Goal: Information Seeking & Learning: Check status

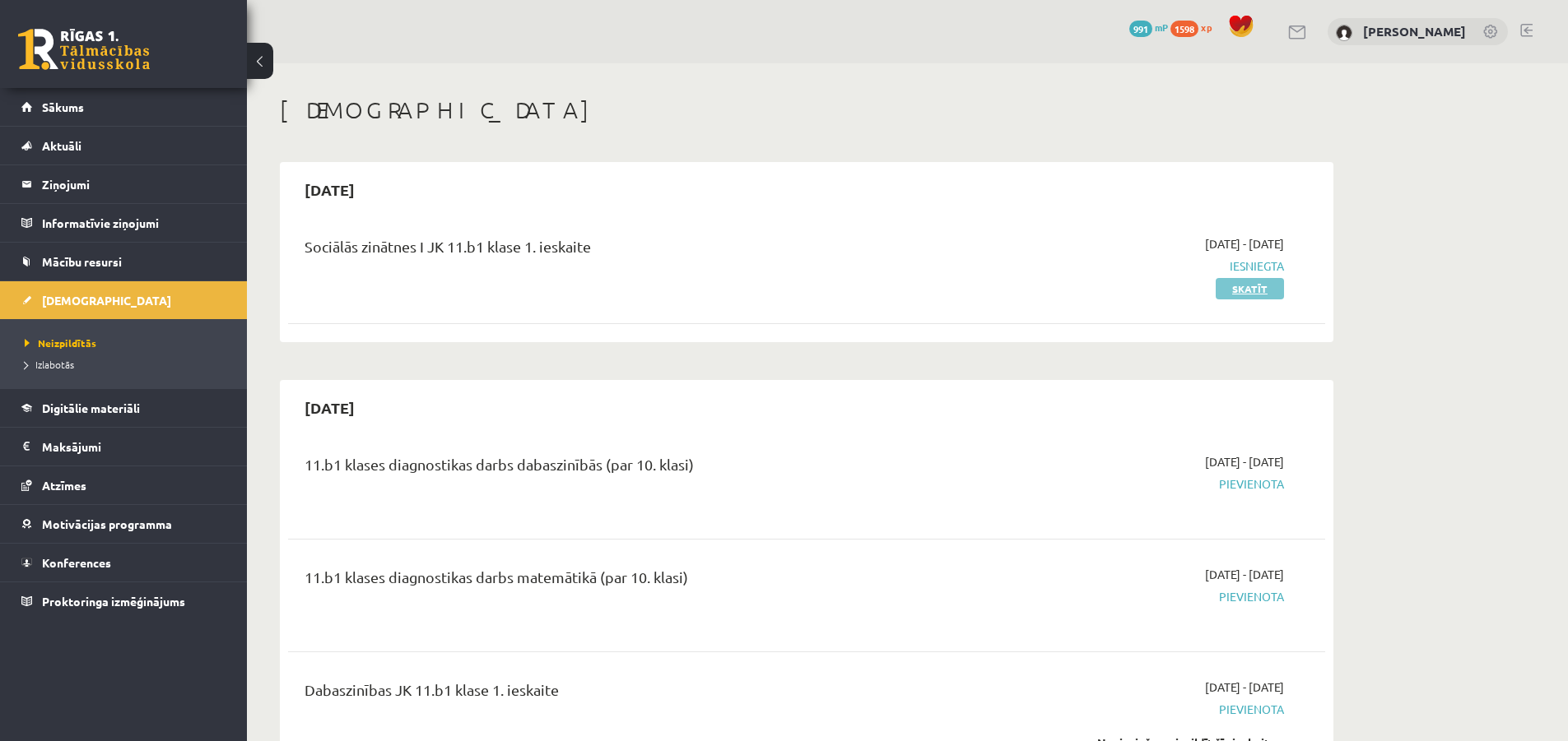
click at [1237, 293] on link "Skatīt" at bounding box center [1250, 288] width 68 height 22
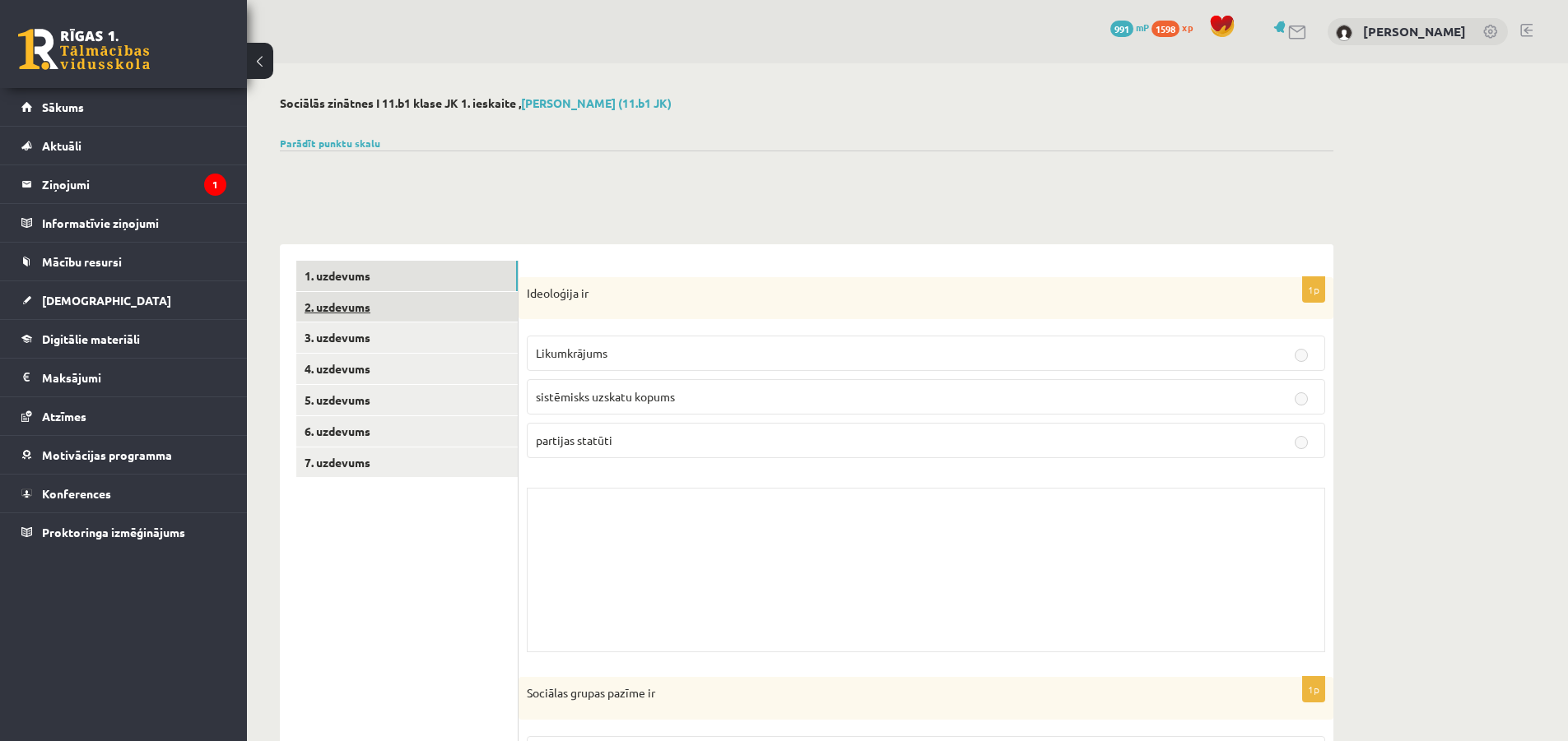
click at [391, 299] on link "2. uzdevums" at bounding box center [407, 307] width 221 height 30
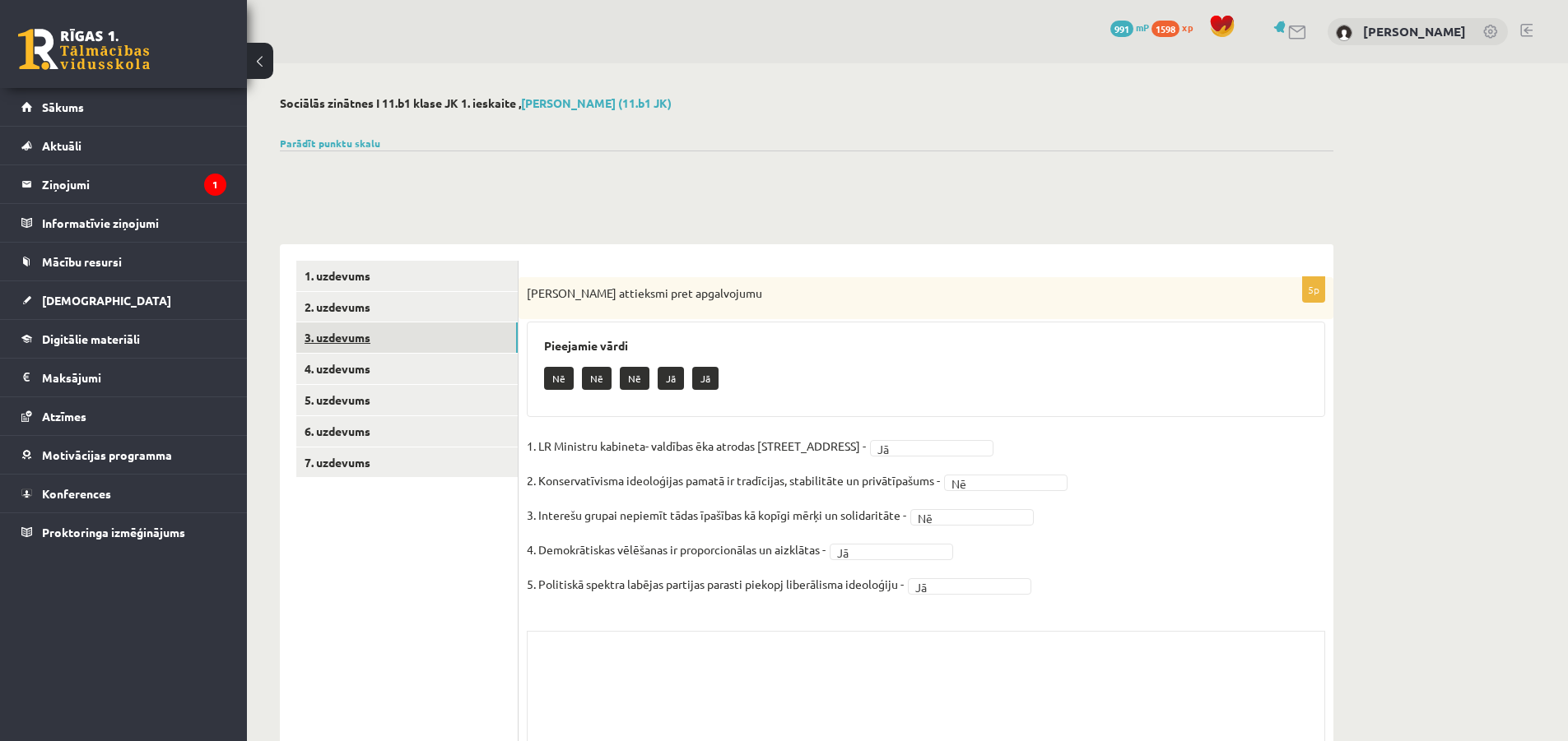
click at [375, 327] on link "3. uzdevums" at bounding box center [407, 337] width 221 height 30
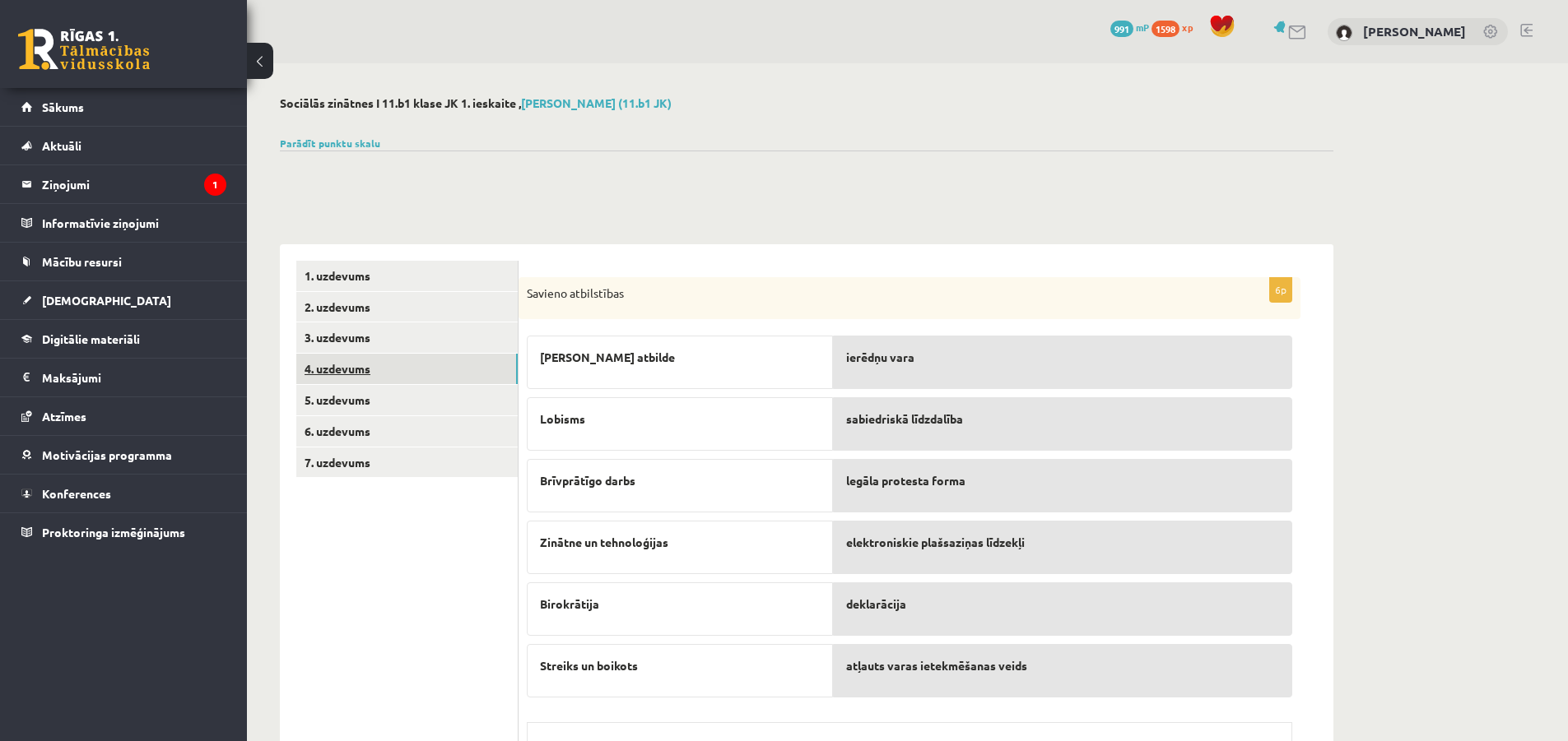
click at [378, 365] on link "4. uzdevums" at bounding box center [407, 369] width 221 height 30
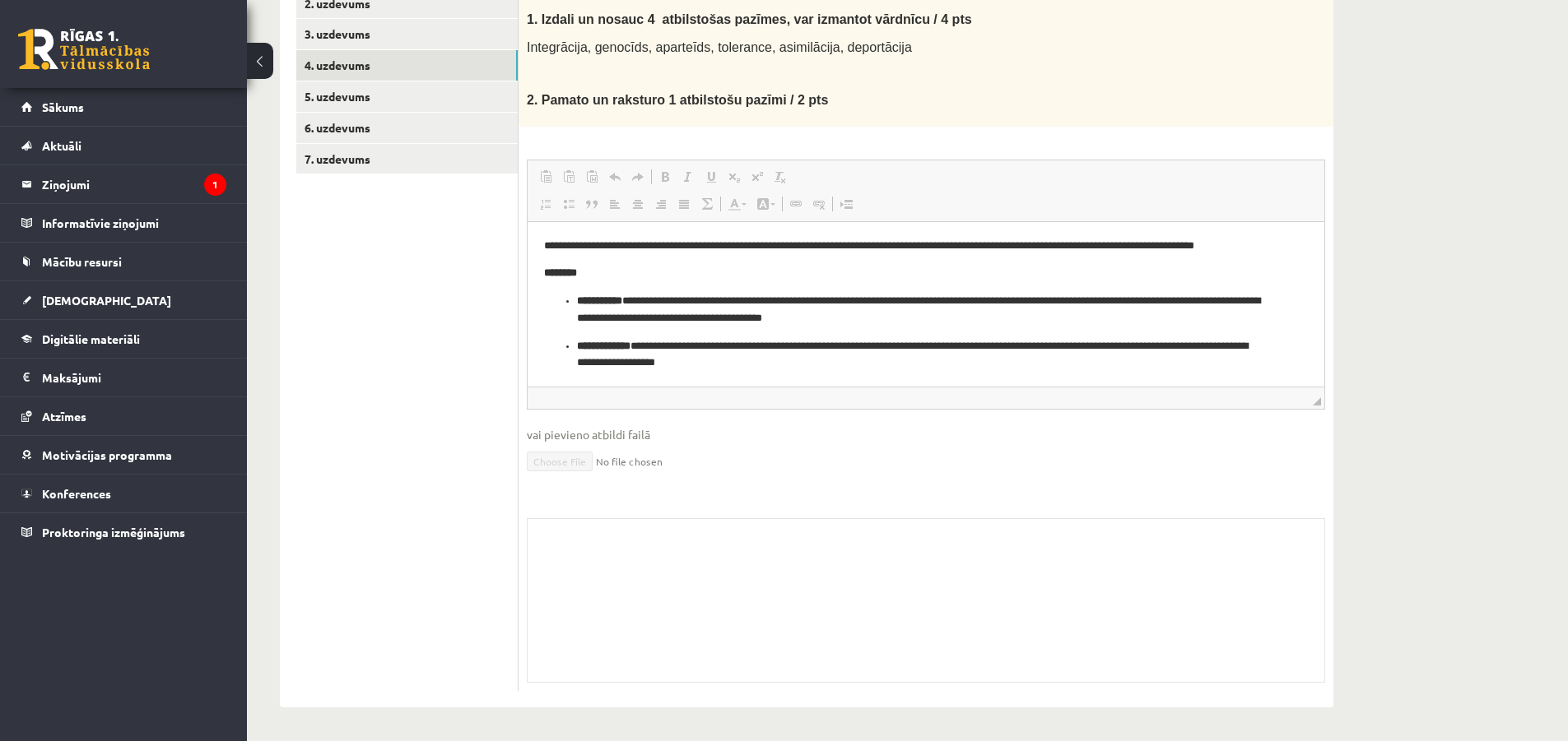
scroll to position [142, 0]
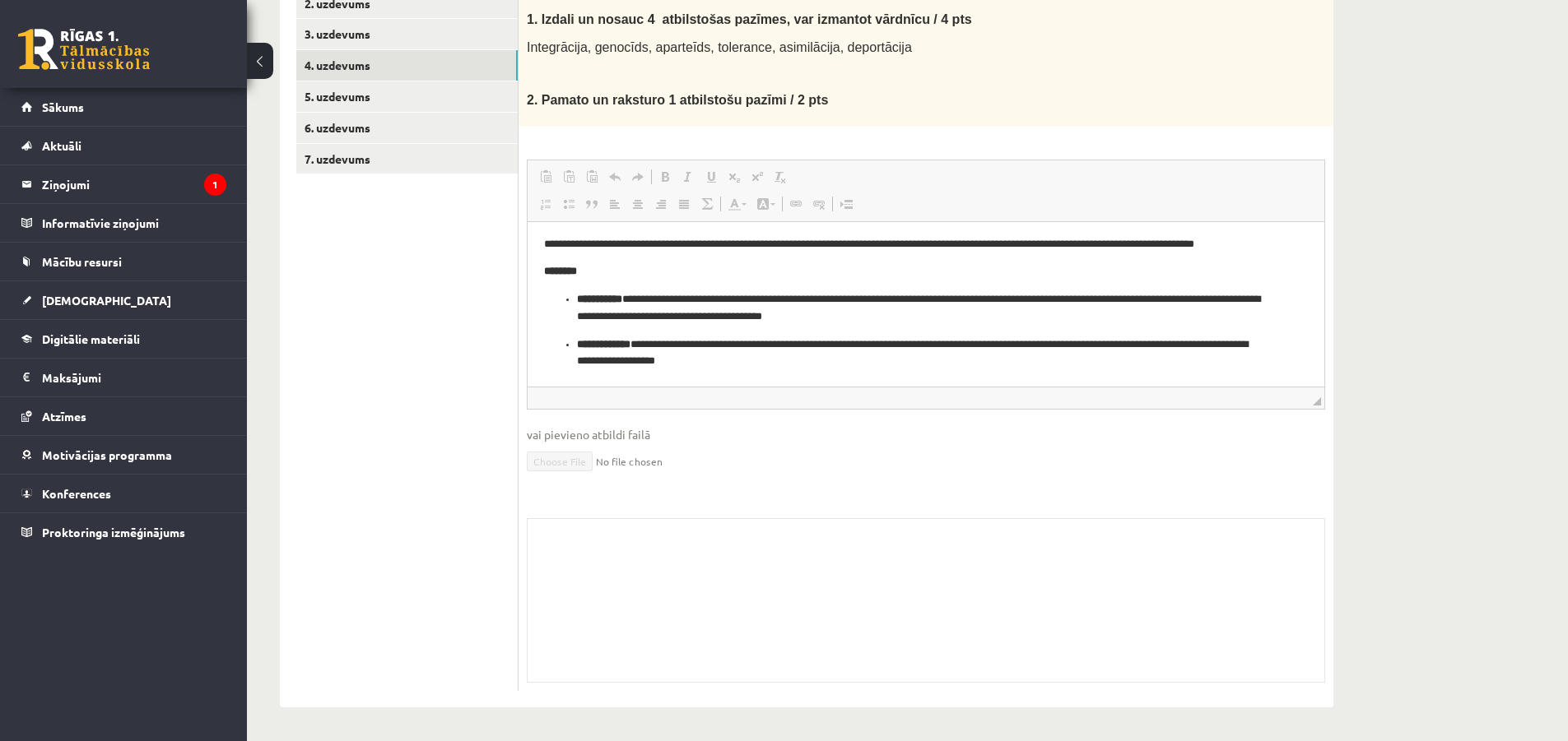
drag, startPoint x: 1318, startPoint y: 283, endPoint x: 1853, endPoint y: 576, distance: 610.0
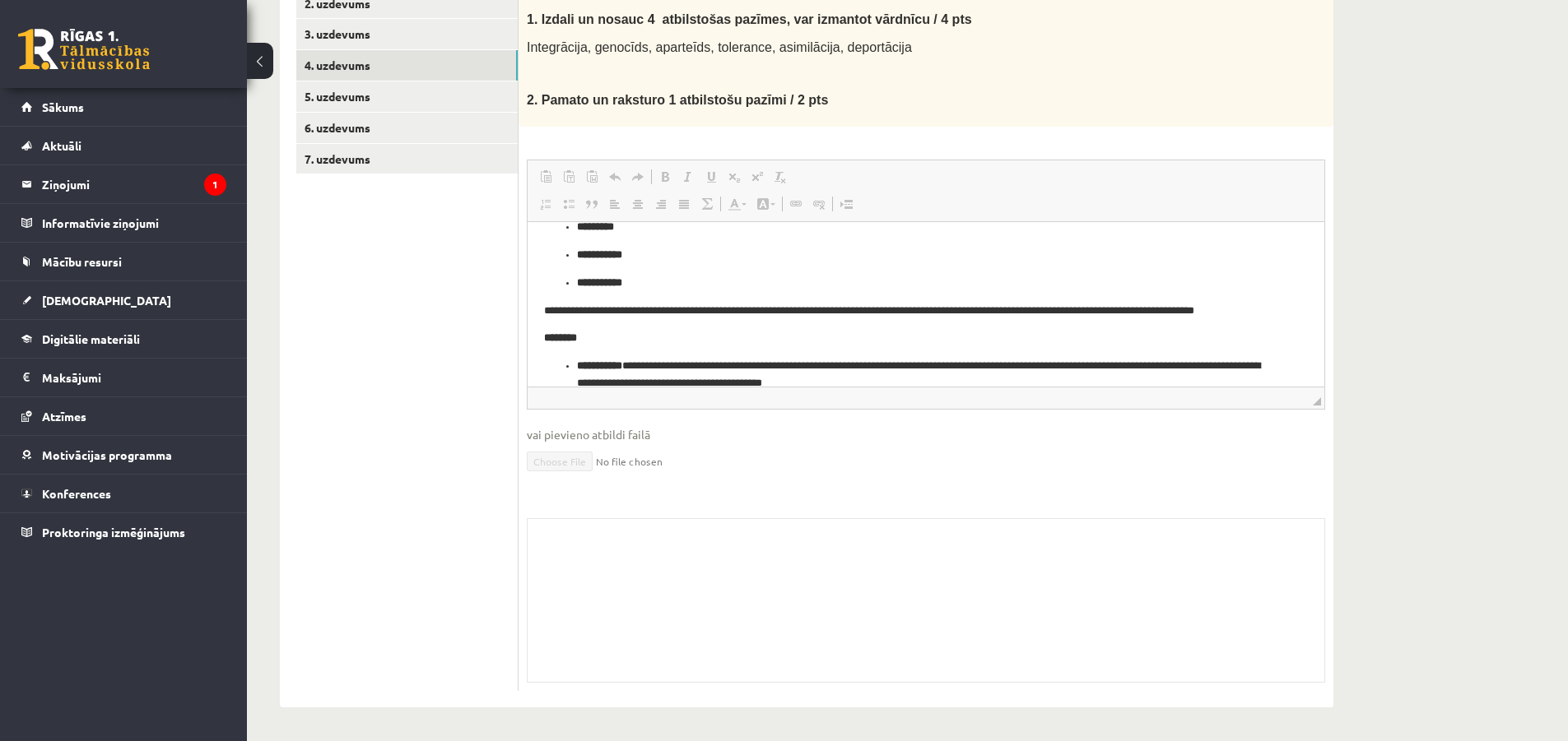
scroll to position [33, 0]
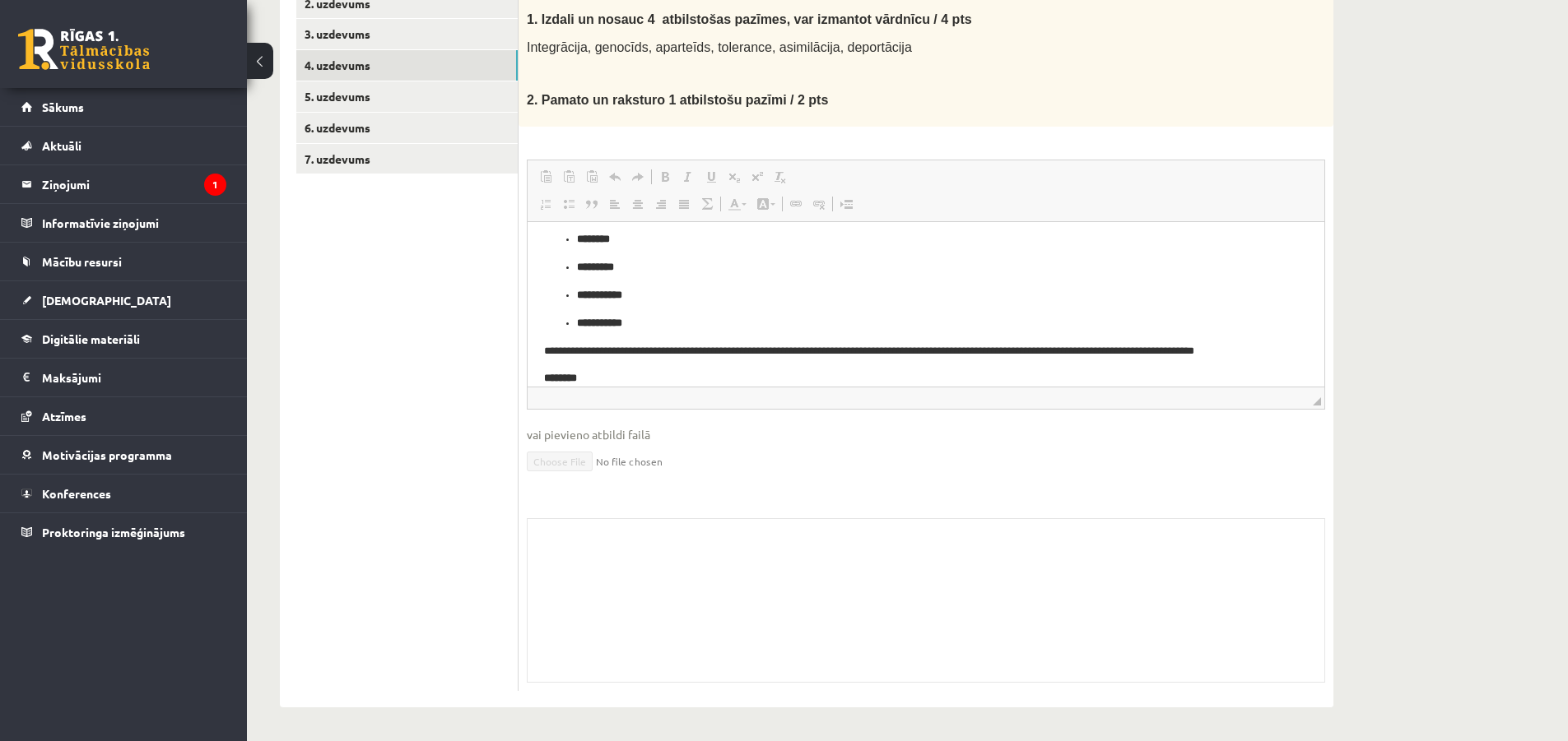
drag, startPoint x: 1313, startPoint y: 343, endPoint x: 1865, endPoint y: 512, distance: 577.3
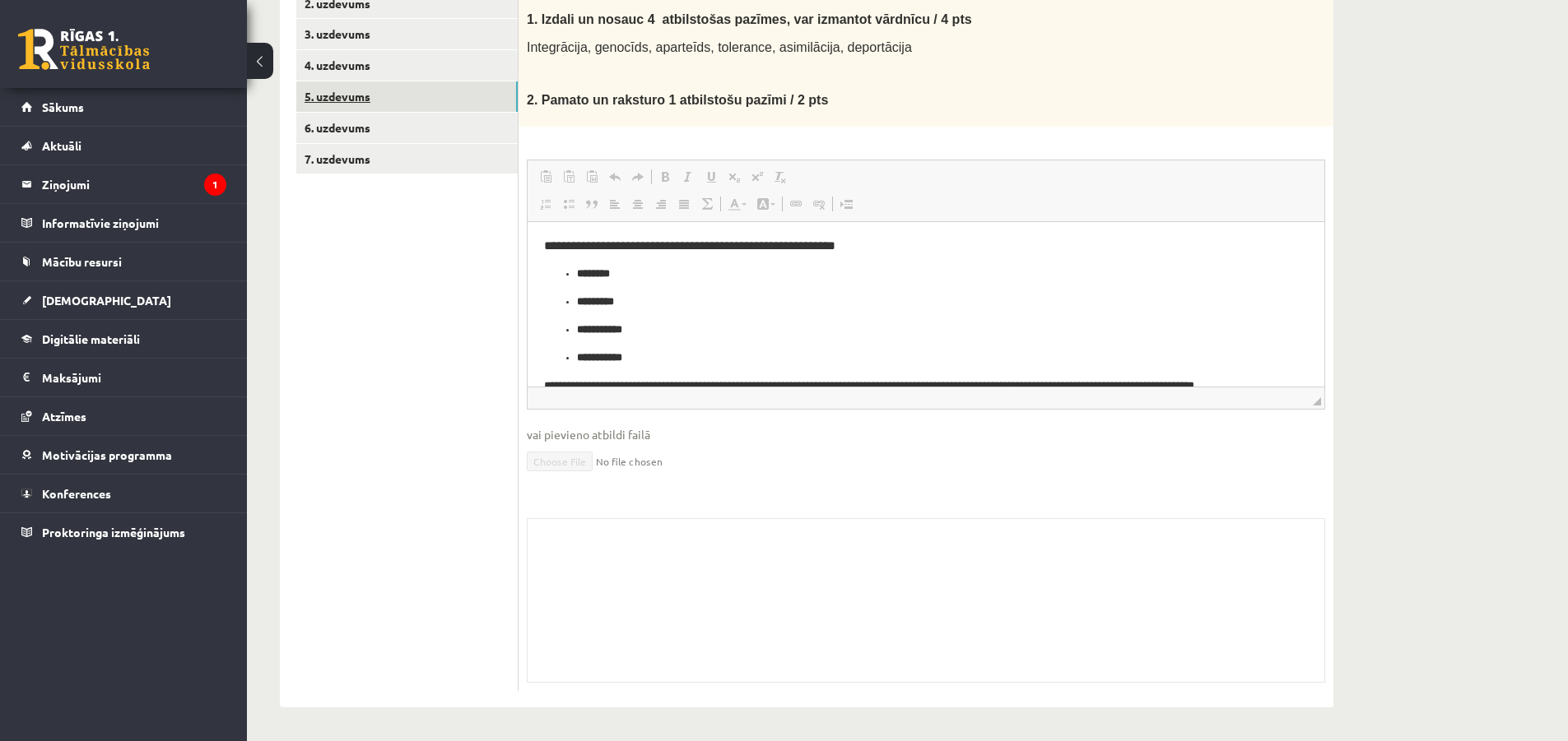
click at [379, 85] on link "5. uzdevums" at bounding box center [407, 96] width 221 height 30
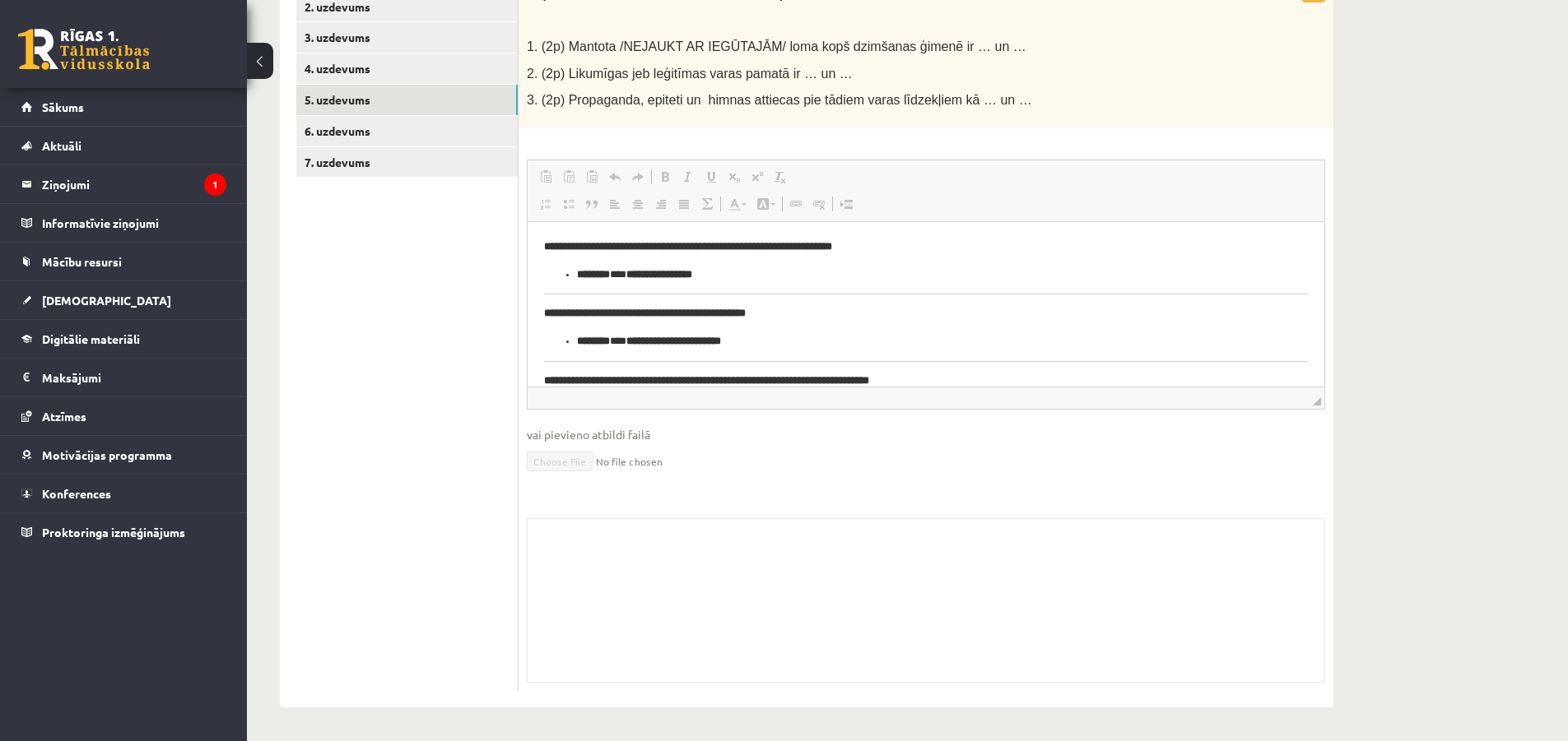
drag, startPoint x: 1316, startPoint y: 276, endPoint x: 1864, endPoint y: 462, distance: 578.7
click at [352, 121] on link "6. uzdevums" at bounding box center [407, 131] width 221 height 30
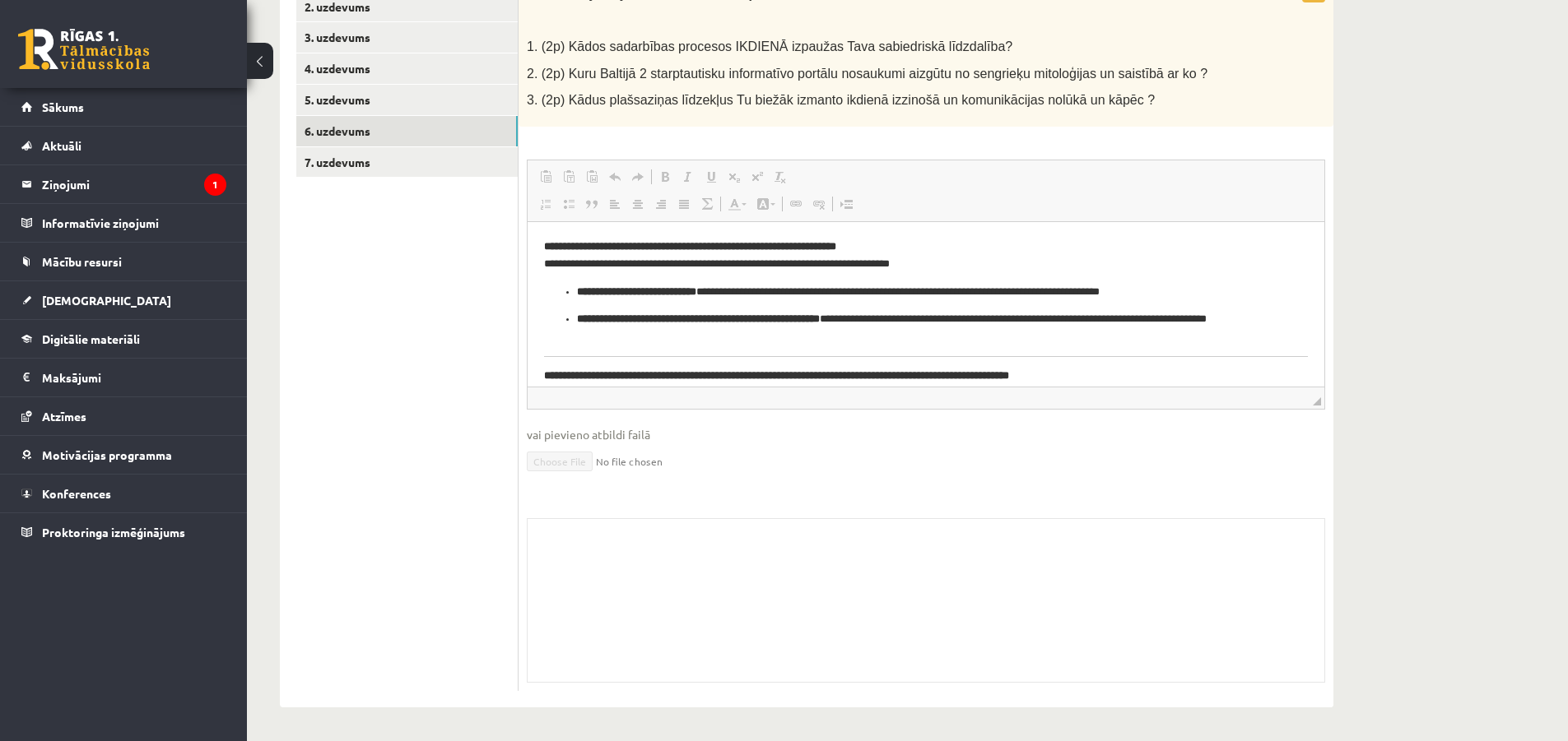
scroll to position [82, 0]
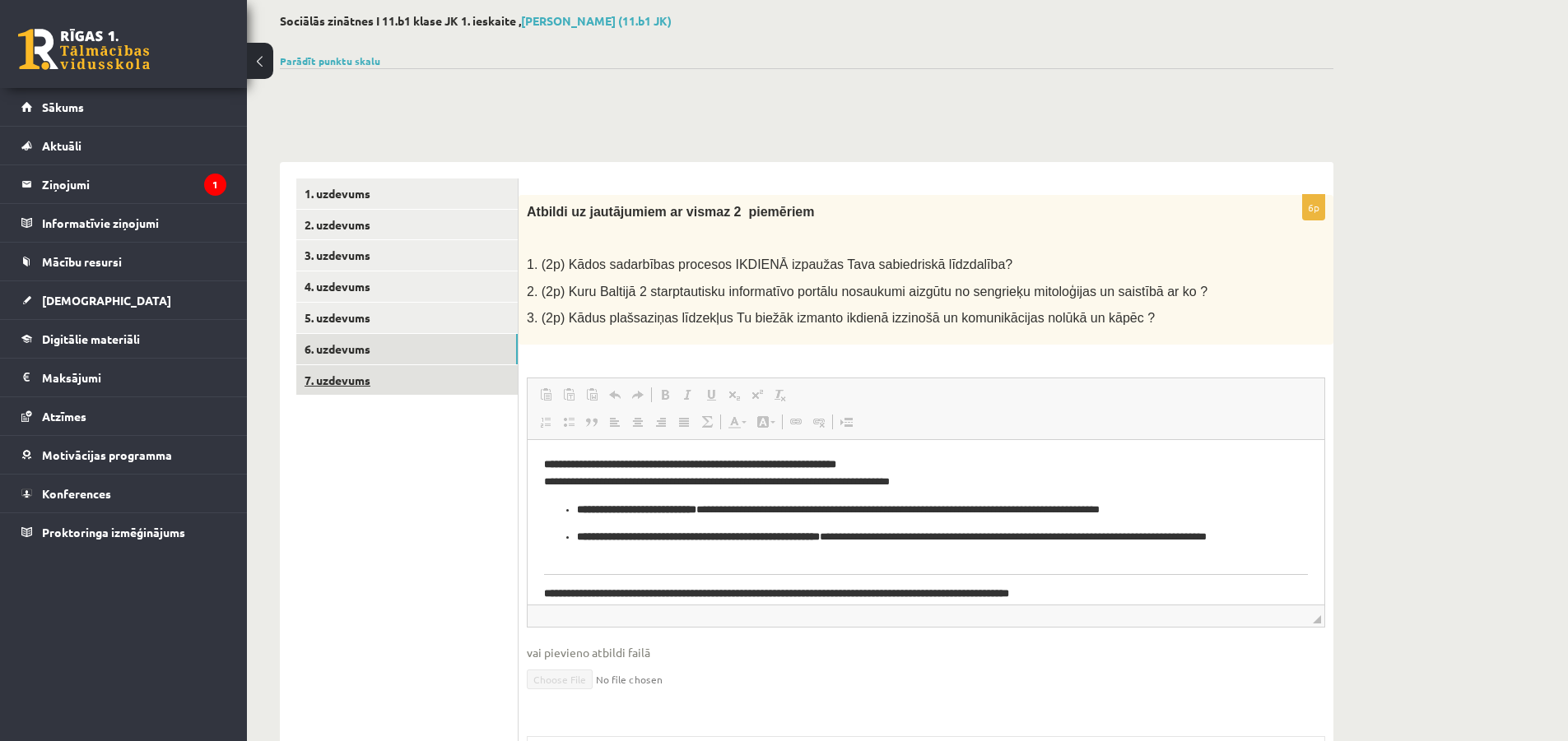
click at [350, 371] on link "7. uzdevums" at bounding box center [407, 380] width 221 height 30
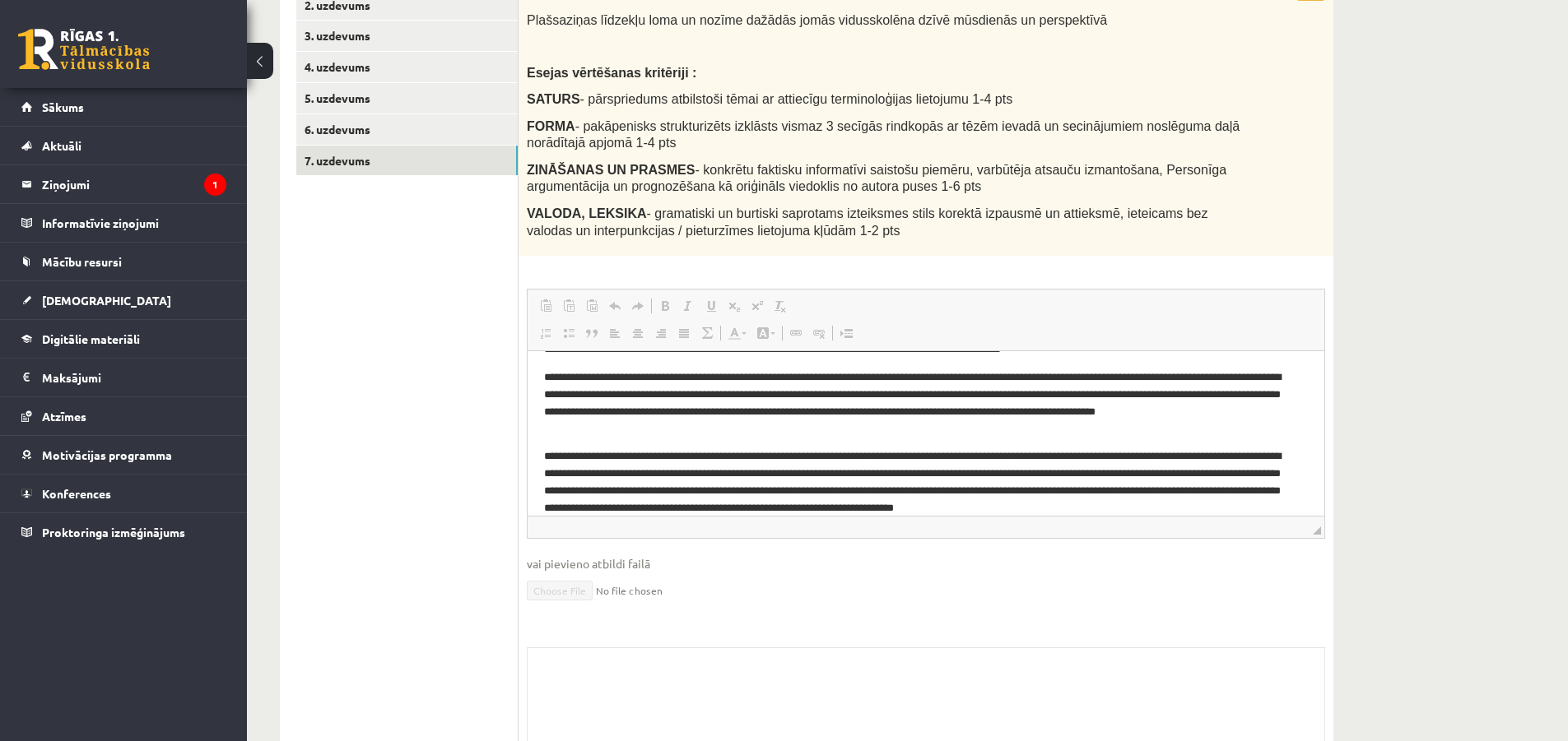
scroll to position [107, 0]
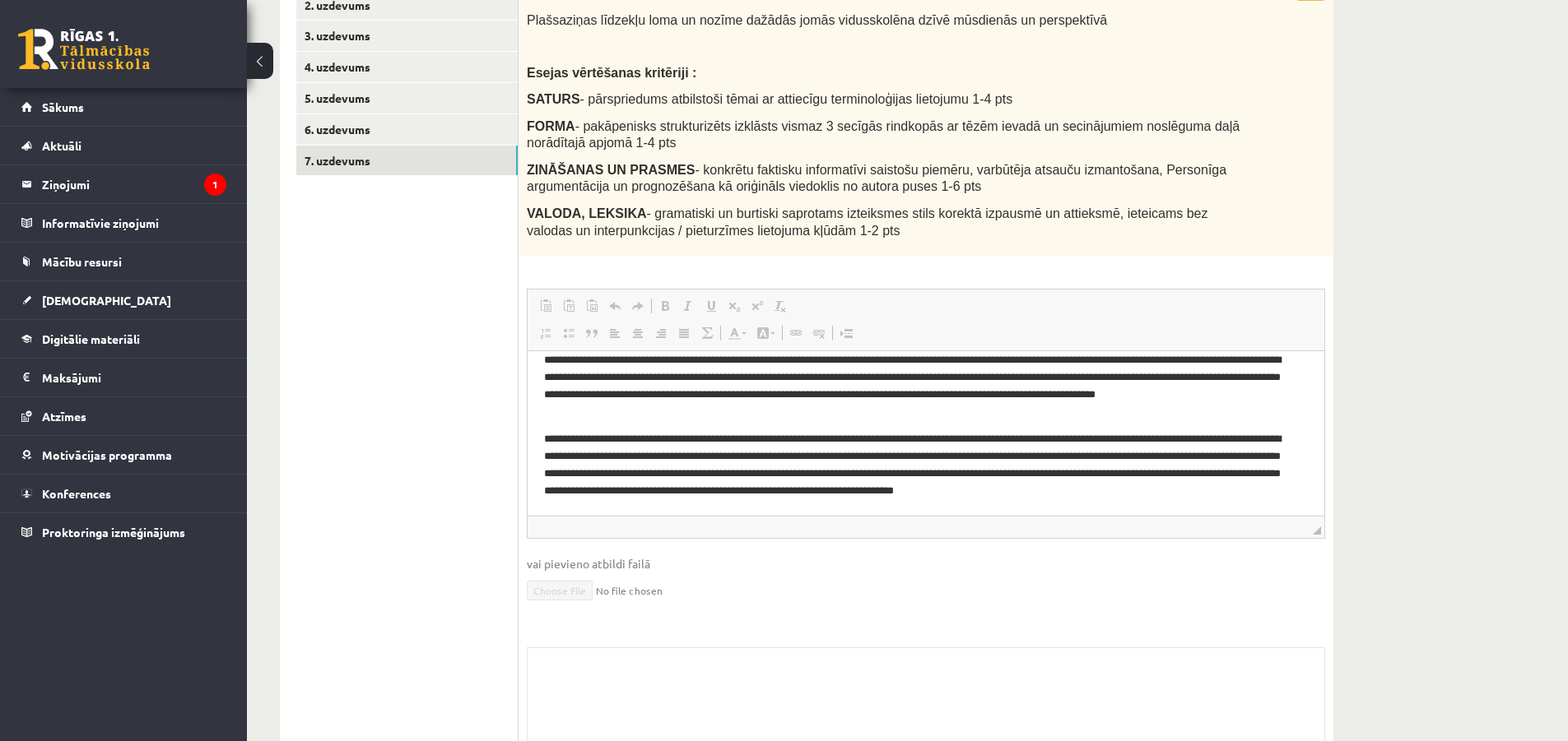
drag, startPoint x: 1315, startPoint y: 412, endPoint x: 1875, endPoint y: 837, distance: 703.0
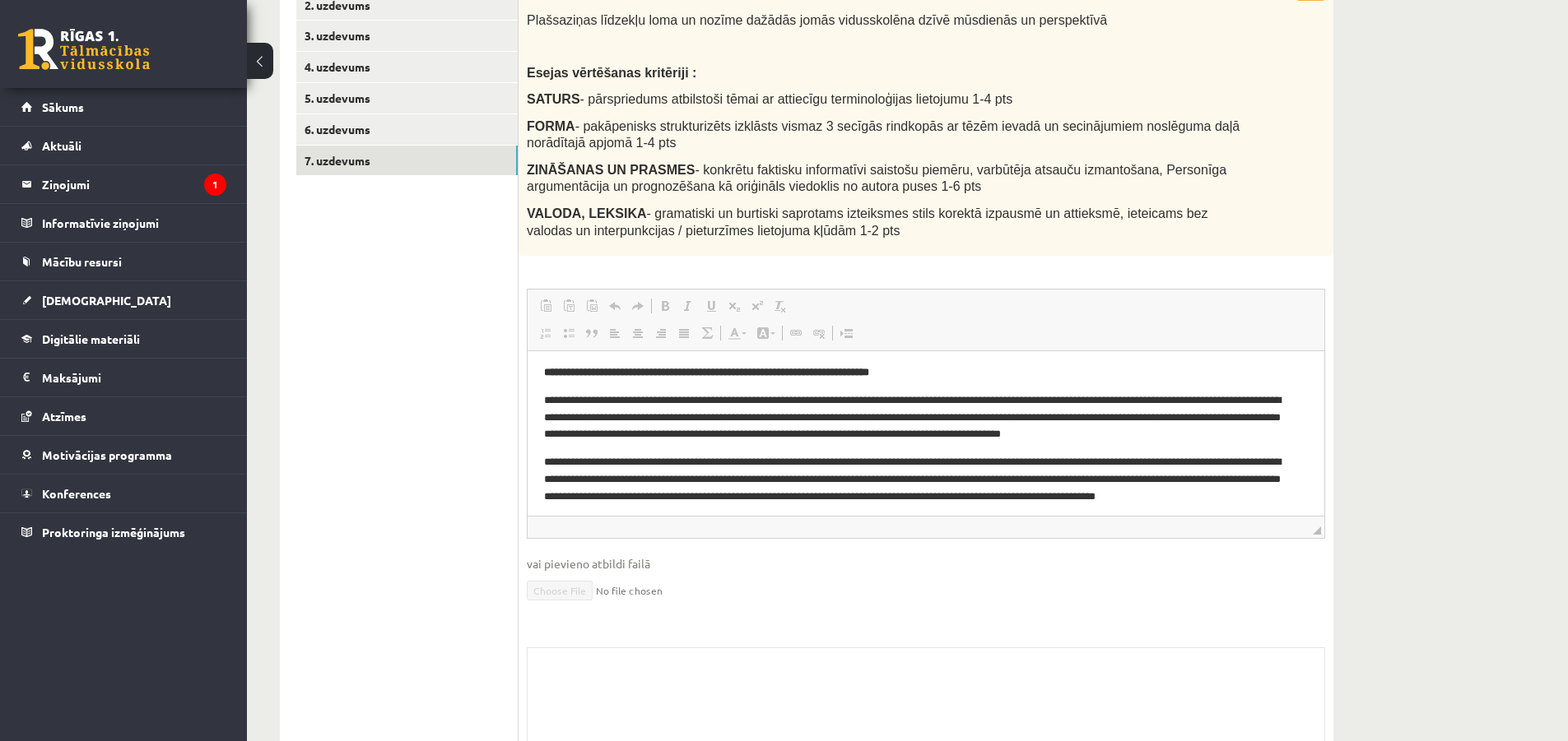
scroll to position [82, 0]
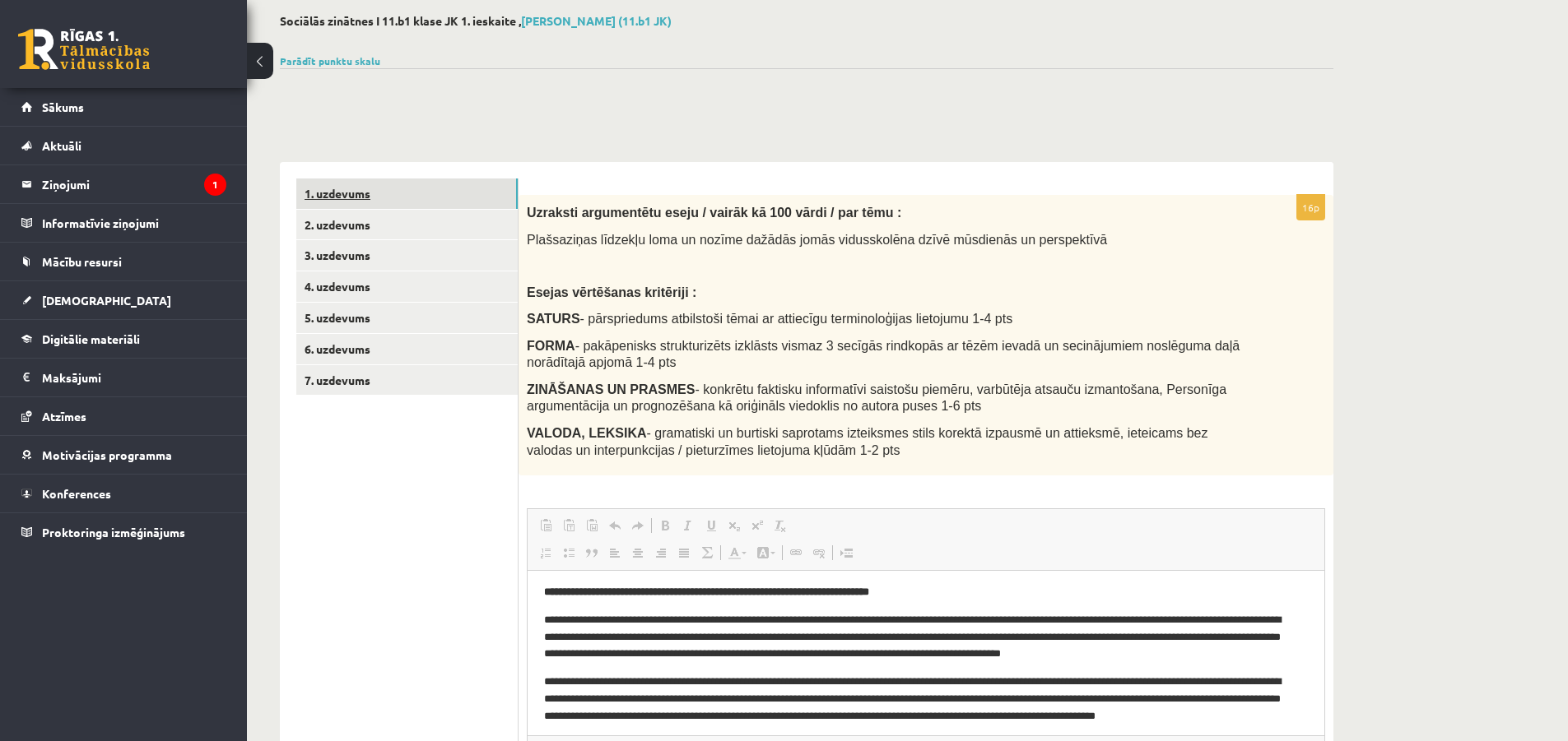
click at [339, 197] on link "1. uzdevums" at bounding box center [407, 194] width 221 height 30
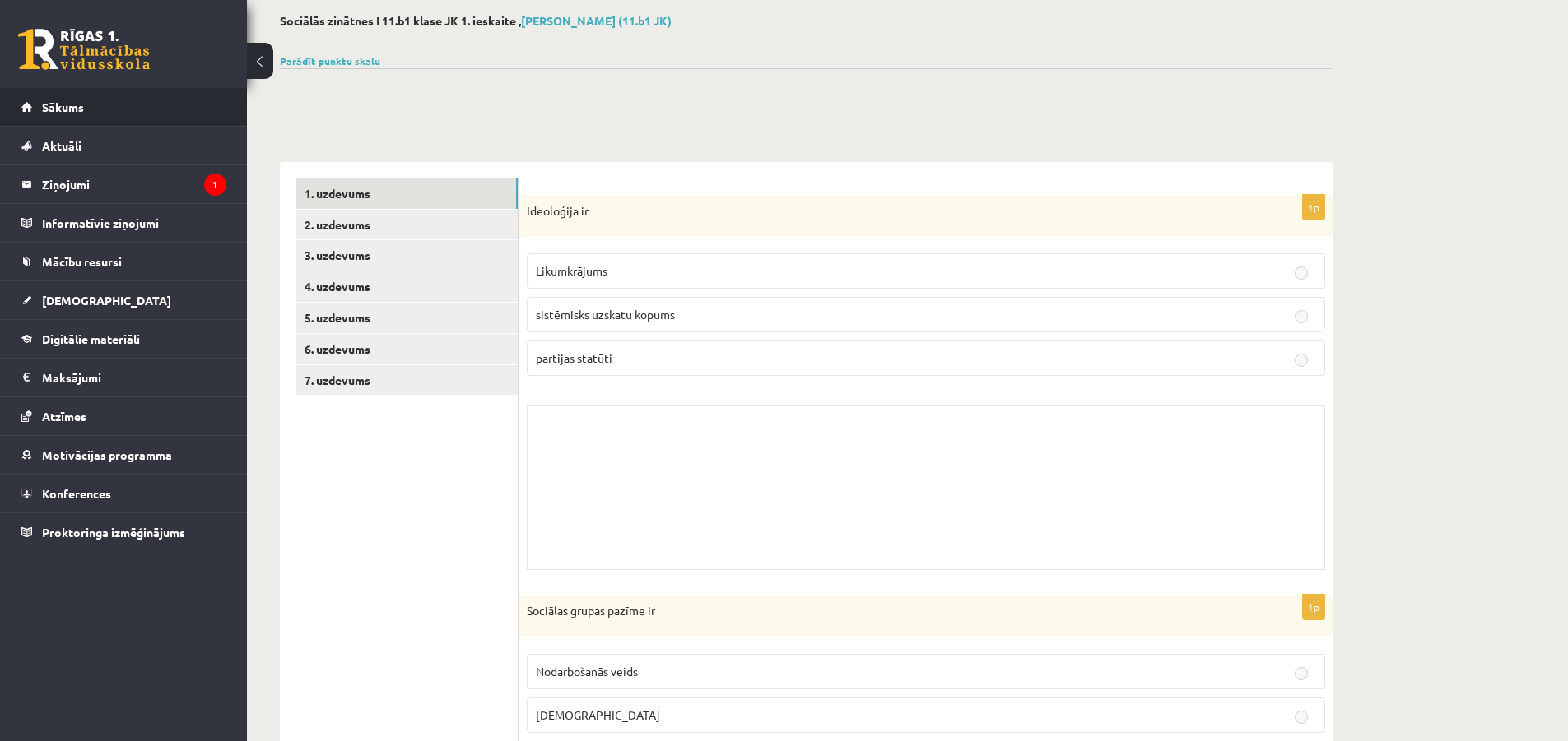
click at [74, 115] on link "Sākums" at bounding box center [123, 107] width 204 height 38
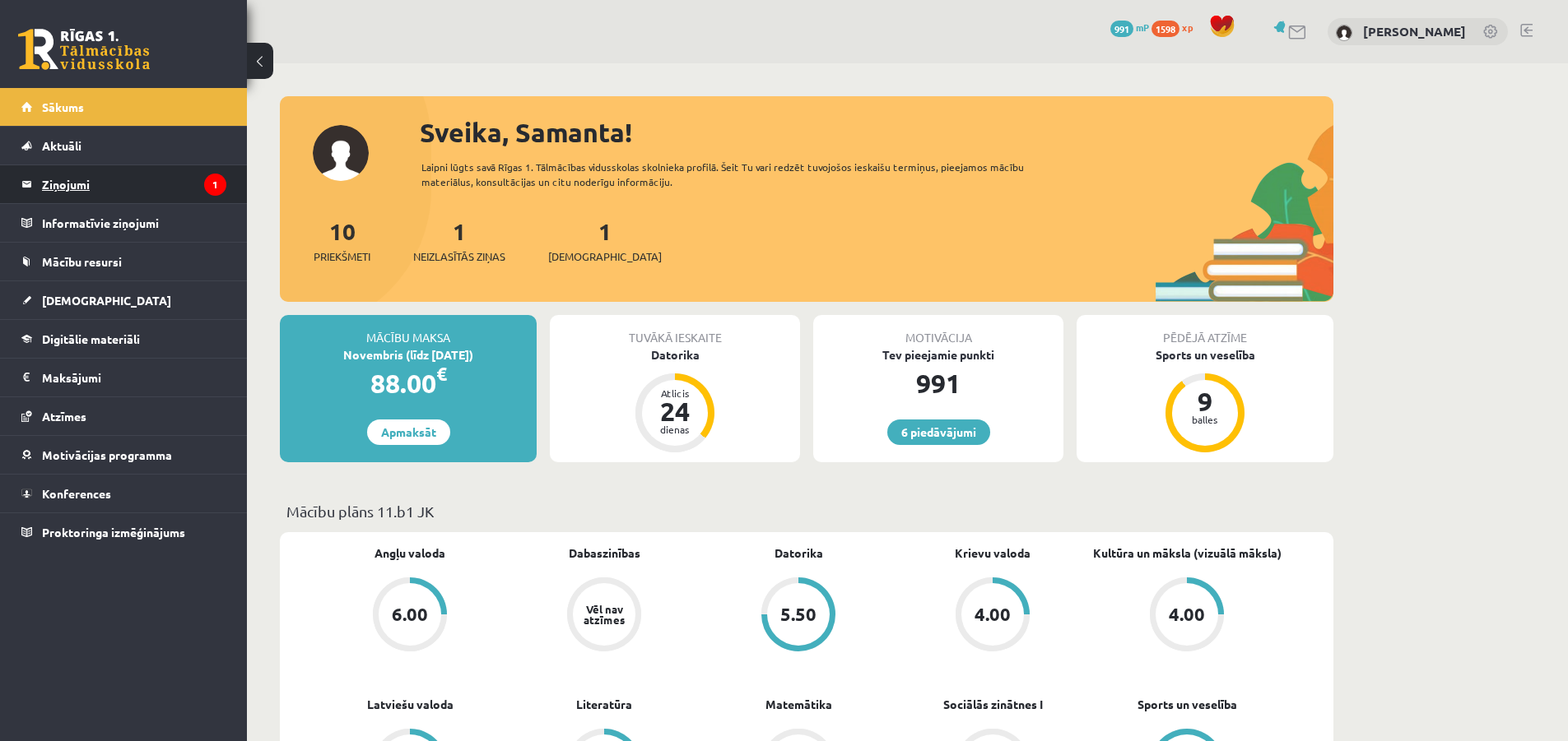
click at [115, 174] on legend "Ziņojumi 1" at bounding box center [134, 184] width 184 height 38
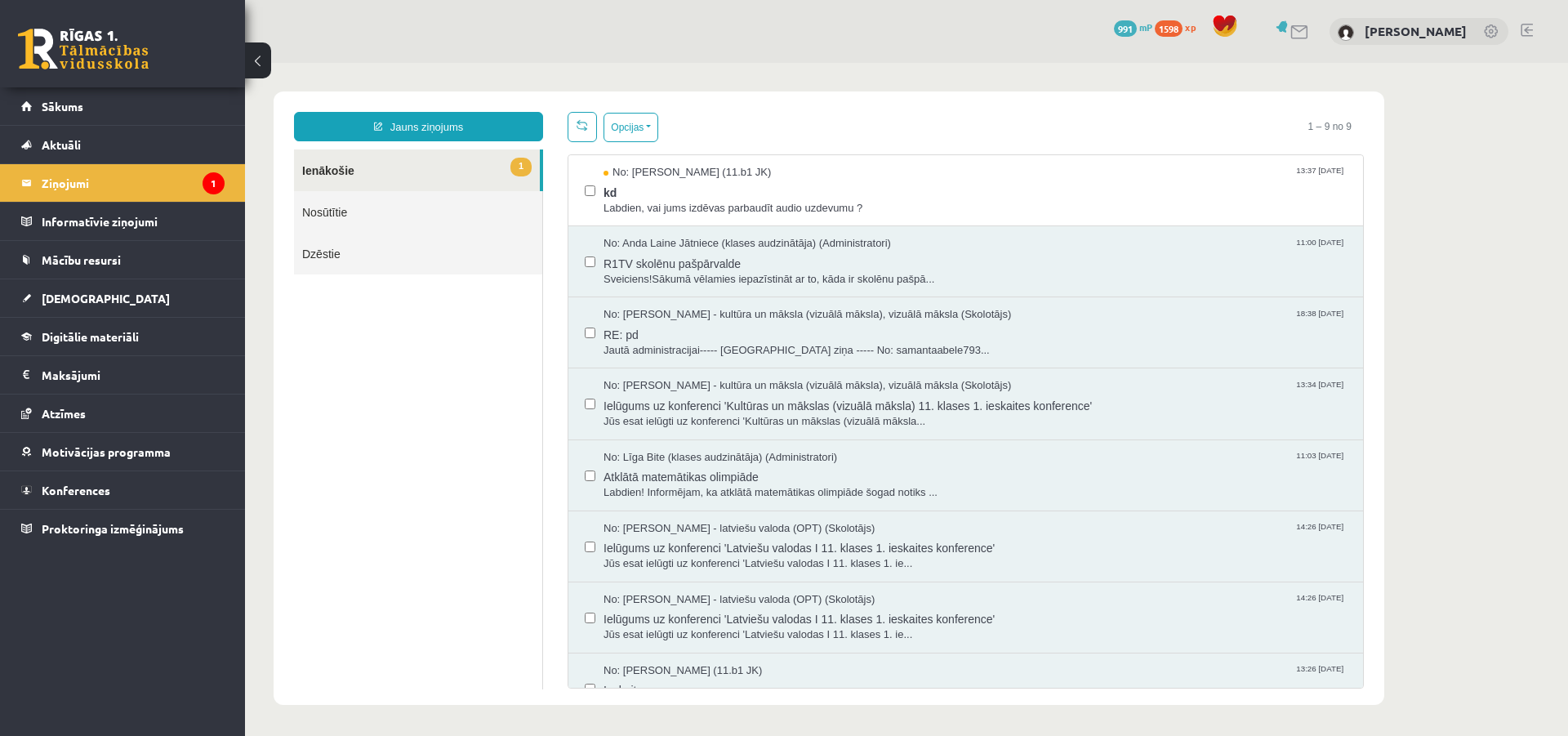
click at [431, 176] on link "1 Ienākošie" at bounding box center [417, 170] width 246 height 42
click at [749, 185] on span "kd" at bounding box center [976, 190] width 744 height 20
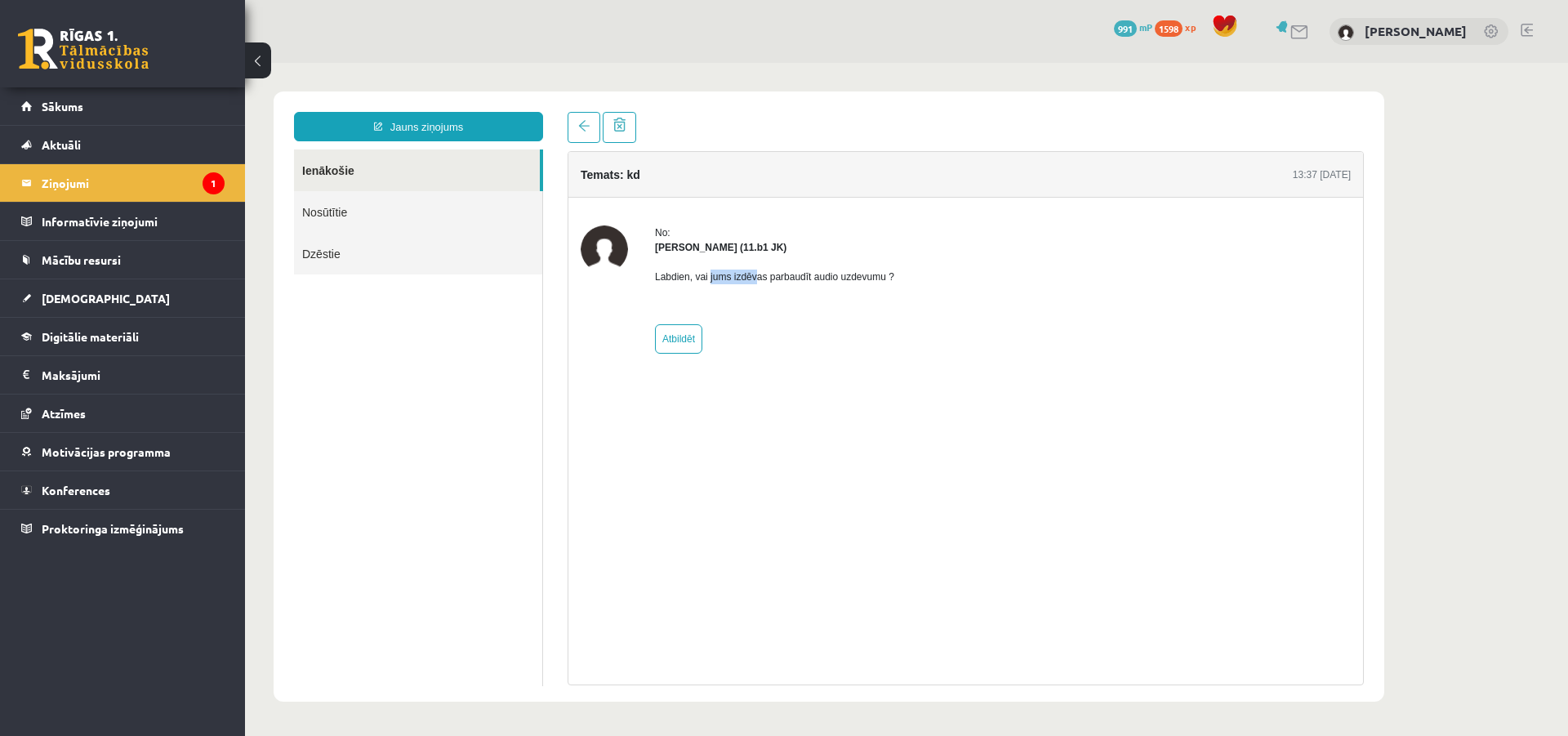
drag, startPoint x: 710, startPoint y: 273, endPoint x: 770, endPoint y: 273, distance: 60.0
click at [761, 272] on p "Labdien, vai jums izdēvas parbaudīt audio uzdevumu ?" at bounding box center [775, 277] width 240 height 15
click at [784, 301] on div "Labdien, vai jums izdēvas parbaudīt audio uzdevumu ?" at bounding box center [775, 283] width 240 height 57
click at [384, 135] on link "Jauns ziņojums" at bounding box center [418, 126] width 250 height 29
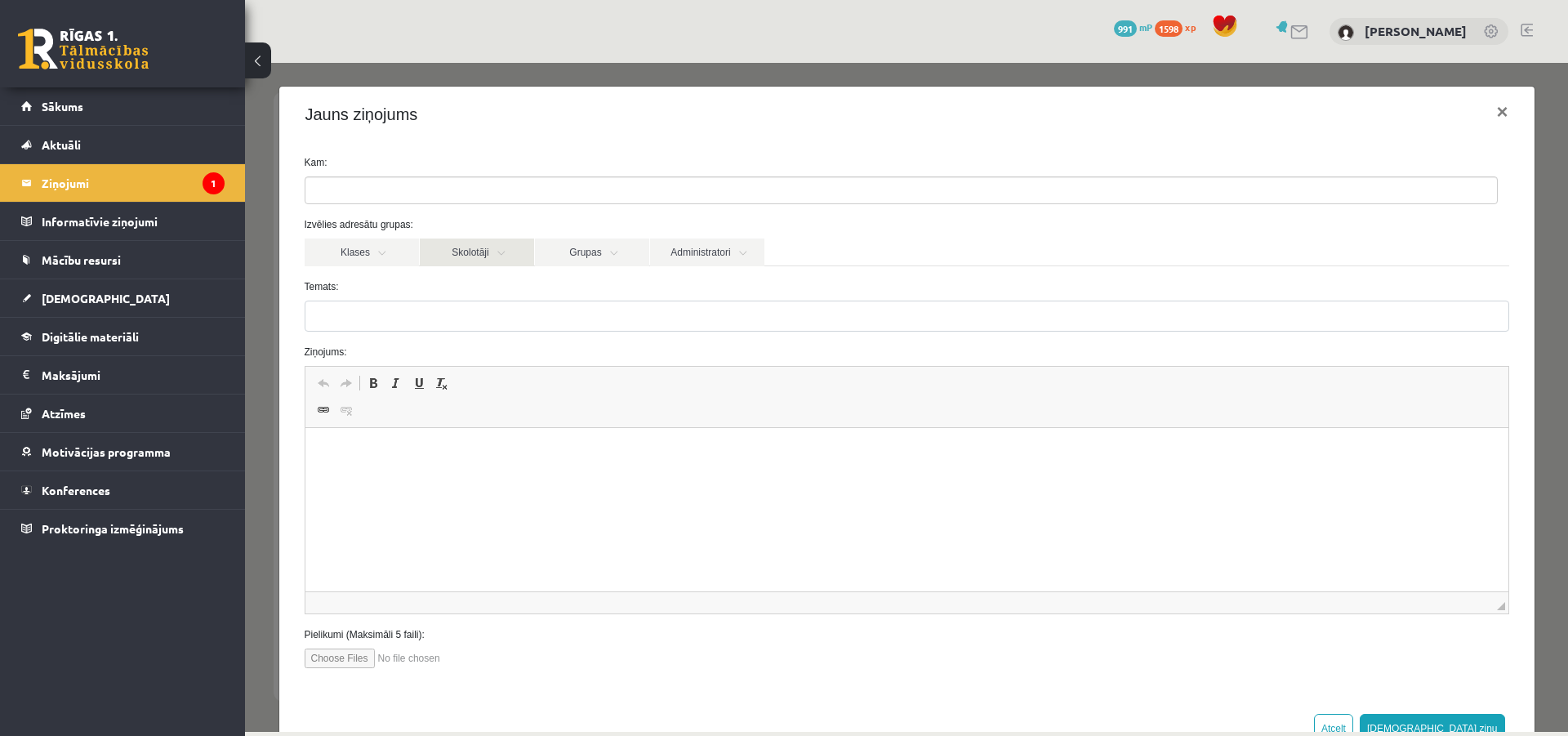
click at [502, 252] on link "Skolotāji" at bounding box center [477, 252] width 115 height 28
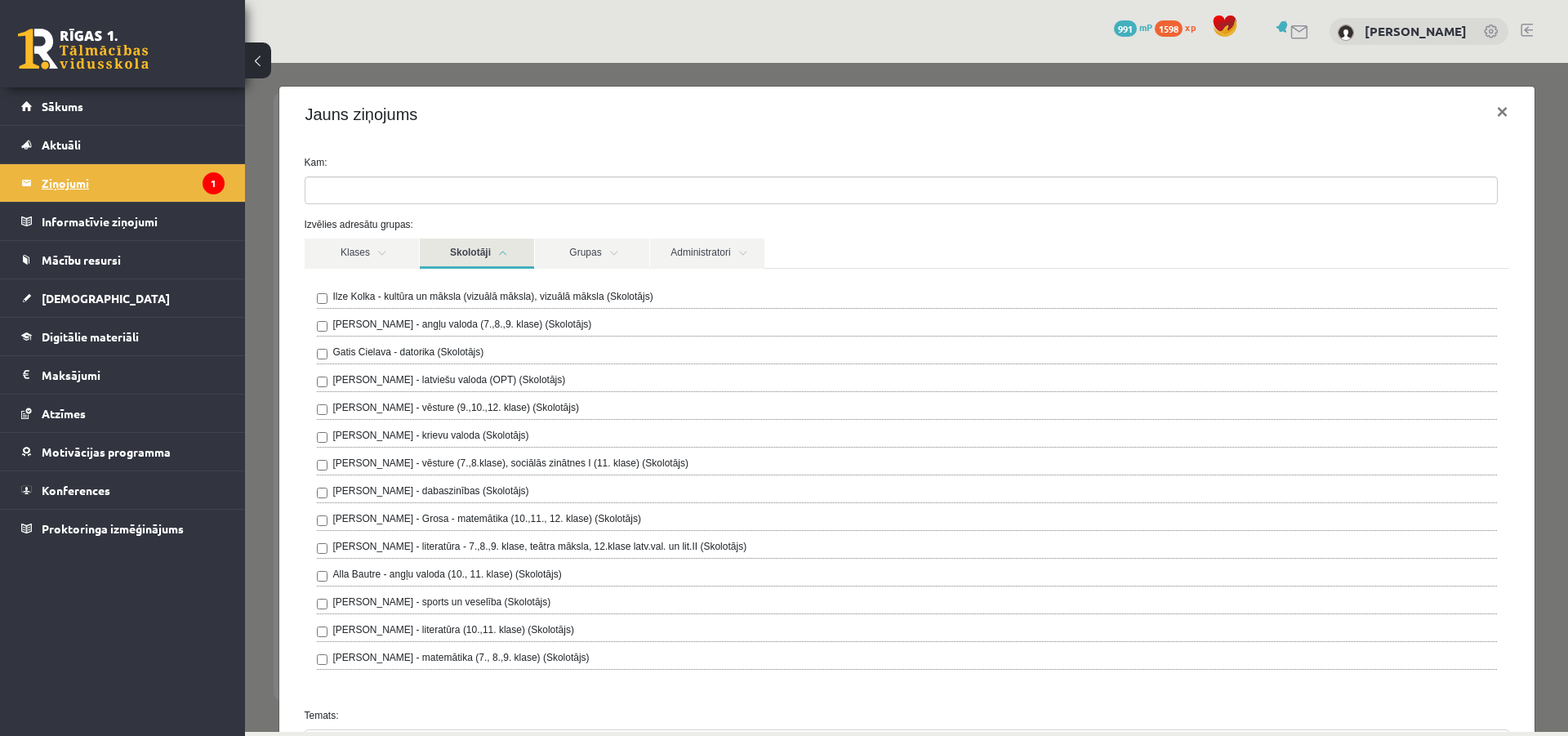
click at [125, 178] on legend "Ziņojumi 1" at bounding box center [133, 183] width 183 height 38
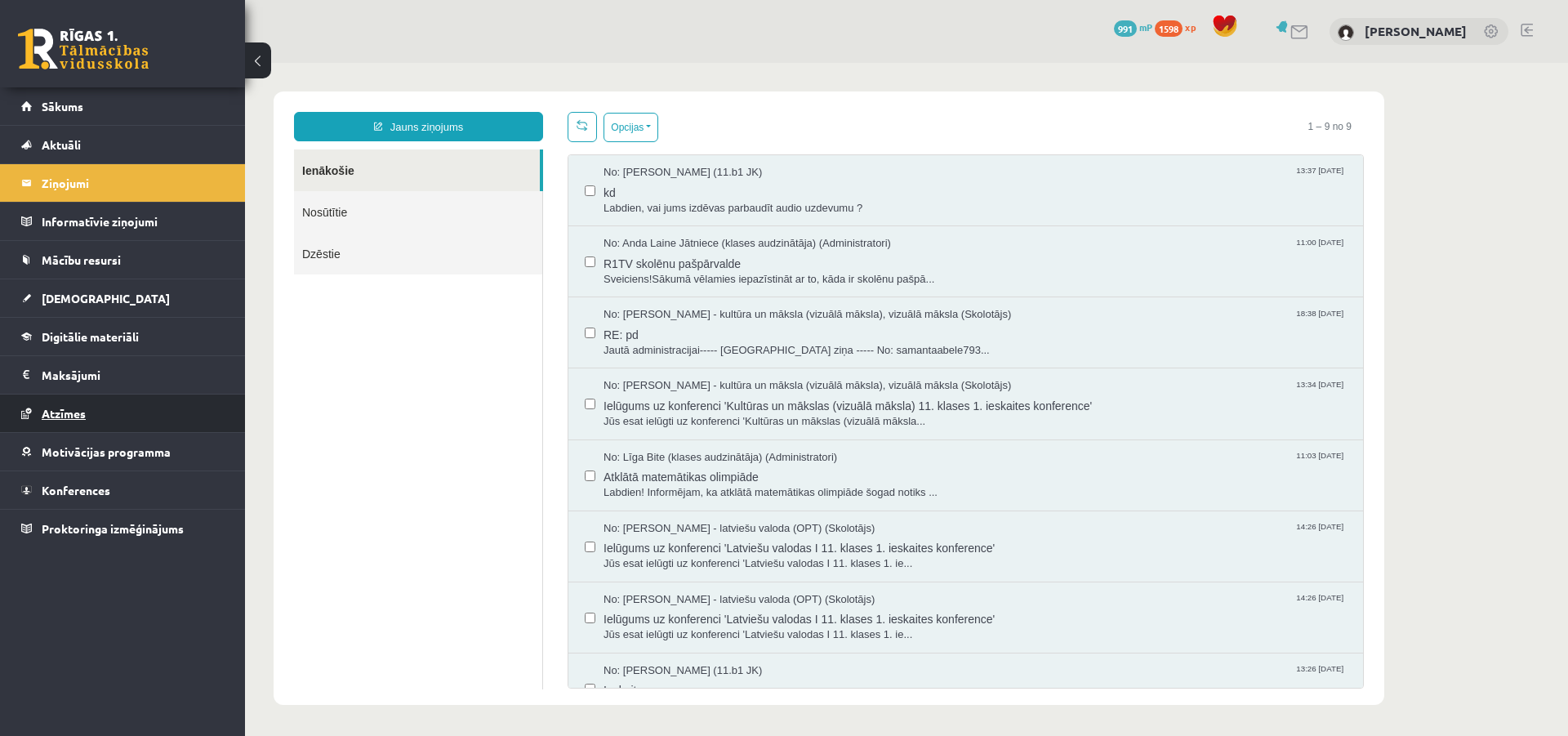
click at [110, 414] on link "Atzīmes" at bounding box center [122, 413] width 203 height 38
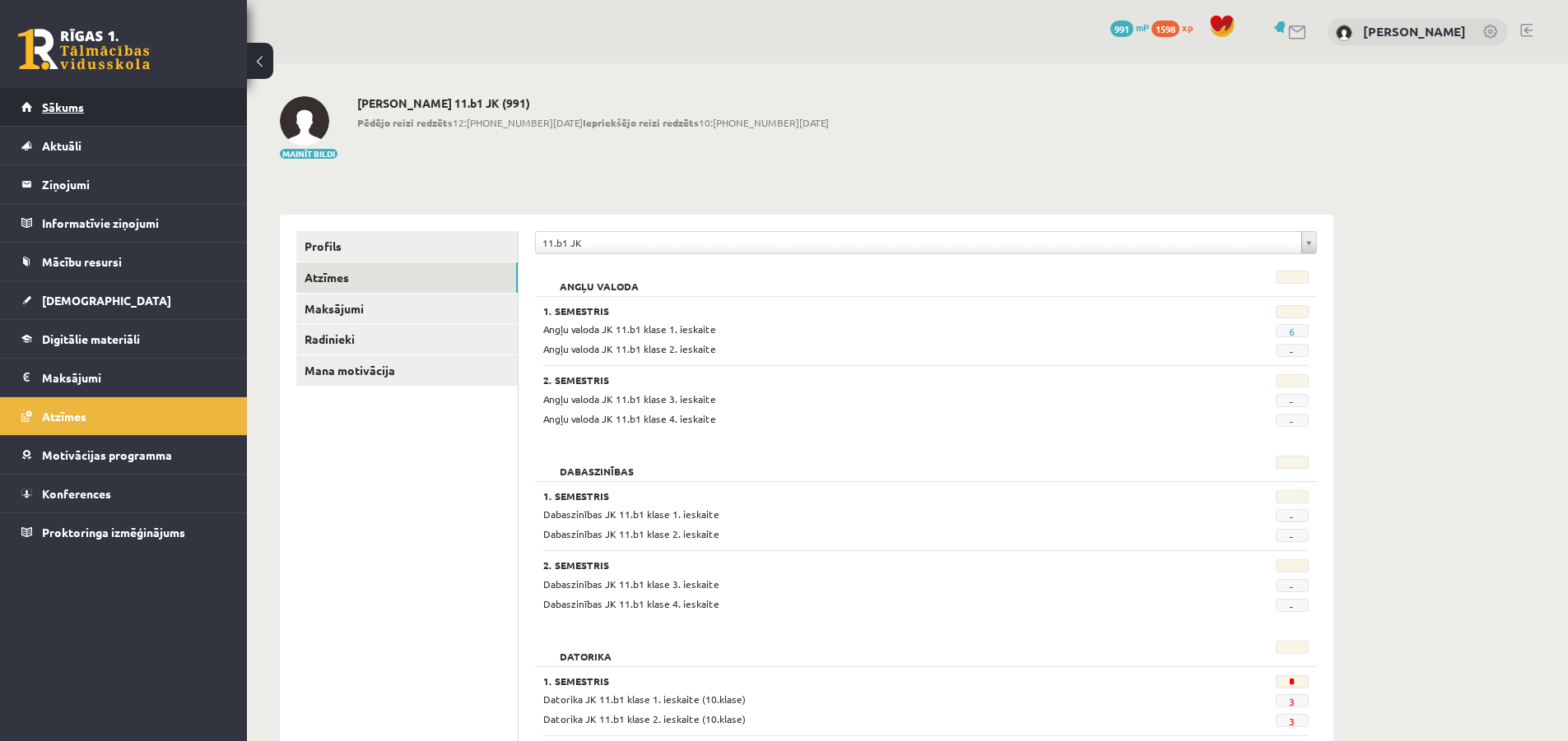
click at [92, 120] on link "Sākums" at bounding box center [123, 107] width 204 height 38
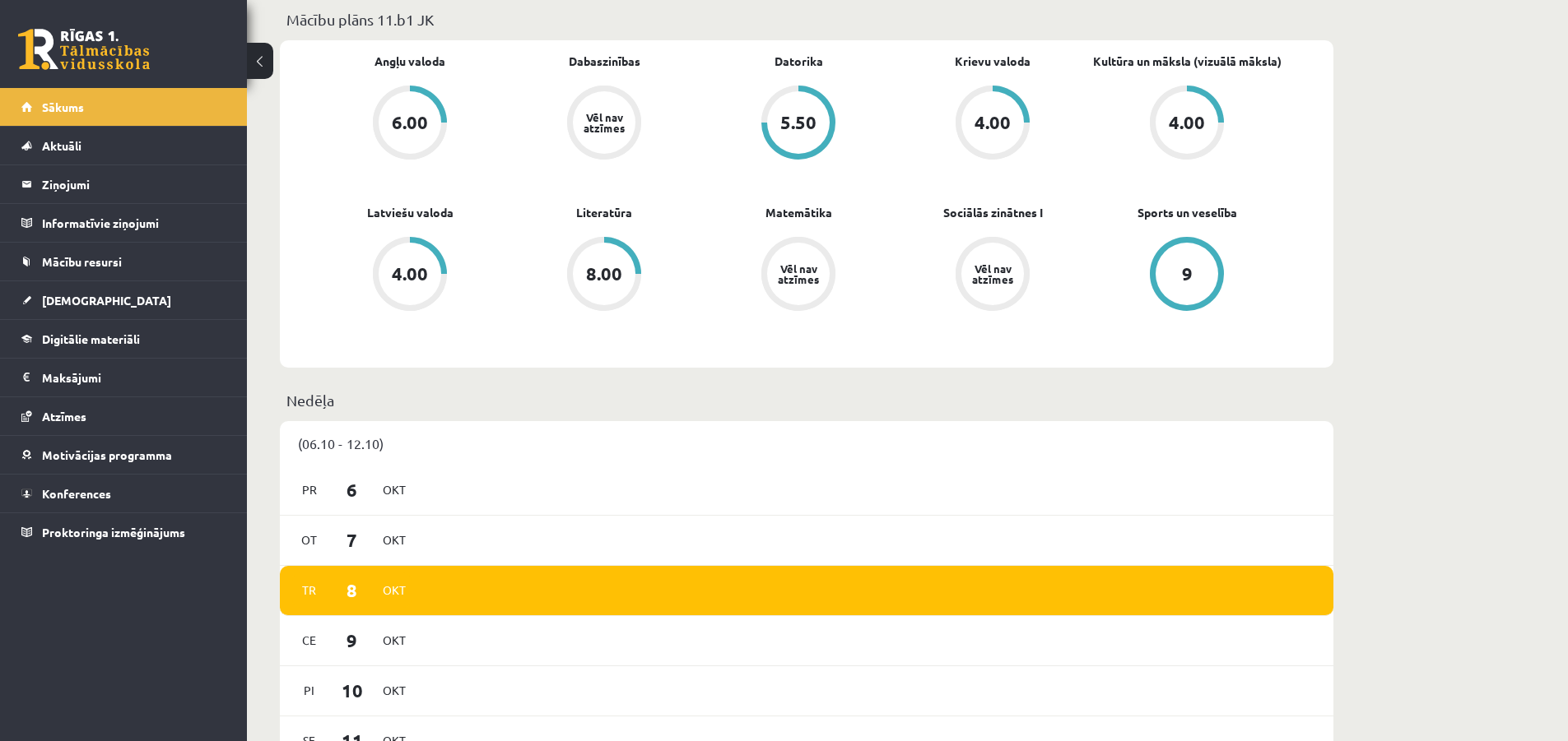
scroll to position [272, 0]
